Goal: Information Seeking & Learning: Learn about a topic

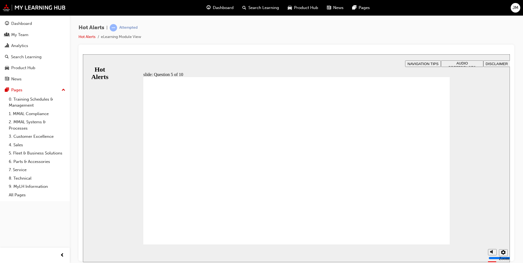
checkbox input "true"
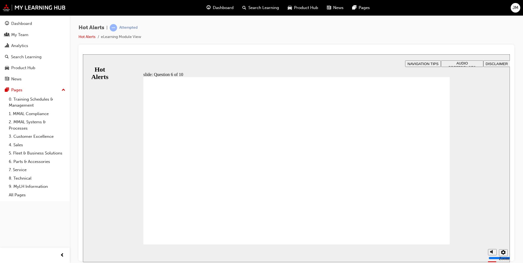
drag, startPoint x: 222, startPoint y: 175, endPoint x: 370, endPoint y: 176, distance: 148.1
drag, startPoint x: 236, startPoint y: 166, endPoint x: 385, endPoint y: 217, distance: 157.8
drag, startPoint x: 267, startPoint y: 206, endPoint x: 382, endPoint y: 170, distance: 121.3
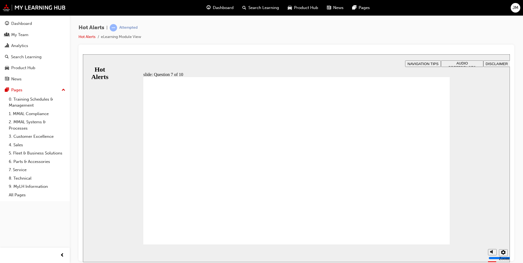
drag, startPoint x: 231, startPoint y: 198, endPoint x: 379, endPoint y: 135, distance: 161.5
drag, startPoint x: 235, startPoint y: 217, endPoint x: 385, endPoint y: 168, distance: 157.7
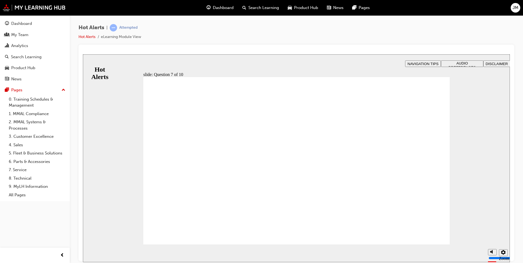
drag, startPoint x: 263, startPoint y: 130, endPoint x: 360, endPoint y: 127, distance: 96.7
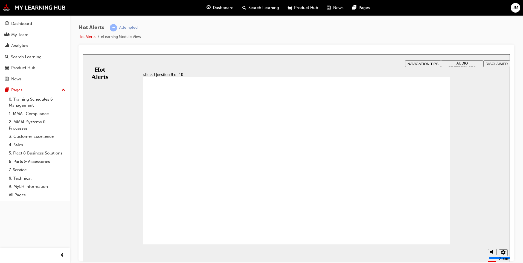
checkbox input "true"
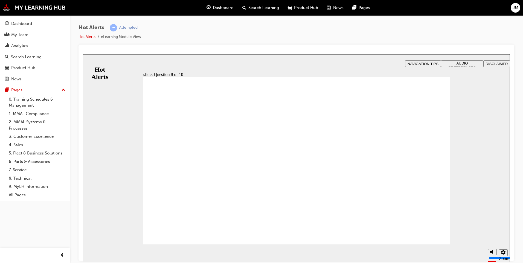
checkbox input "true"
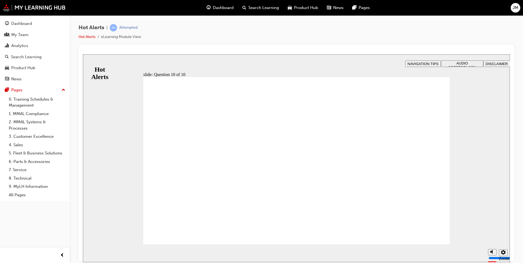
checkbox input "true"
drag, startPoint x: 297, startPoint y: 153, endPoint x: 300, endPoint y: 166, distance: 13.3
checkbox input "true"
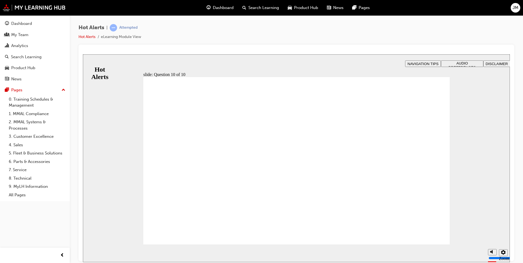
checkbox input "true"
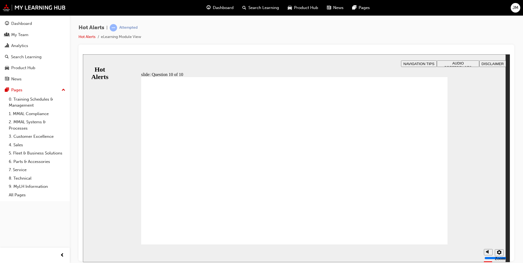
drag, startPoint x: 302, startPoint y: 212, endPoint x: 302, endPoint y: 206, distance: 5.7
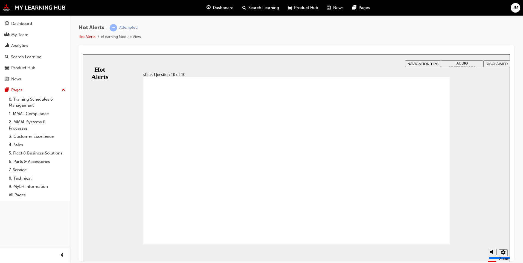
click at [244, 41] on div "Hot Alerts | Attempted Hot Alerts eLearning Module View" at bounding box center [297, 34] width 436 height 21
click at [435, 33] on div "Hot Alerts | Attempted Hot Alerts eLearning Module View" at bounding box center [297, 34] width 436 height 21
